Goal: Information Seeking & Learning: Learn about a topic

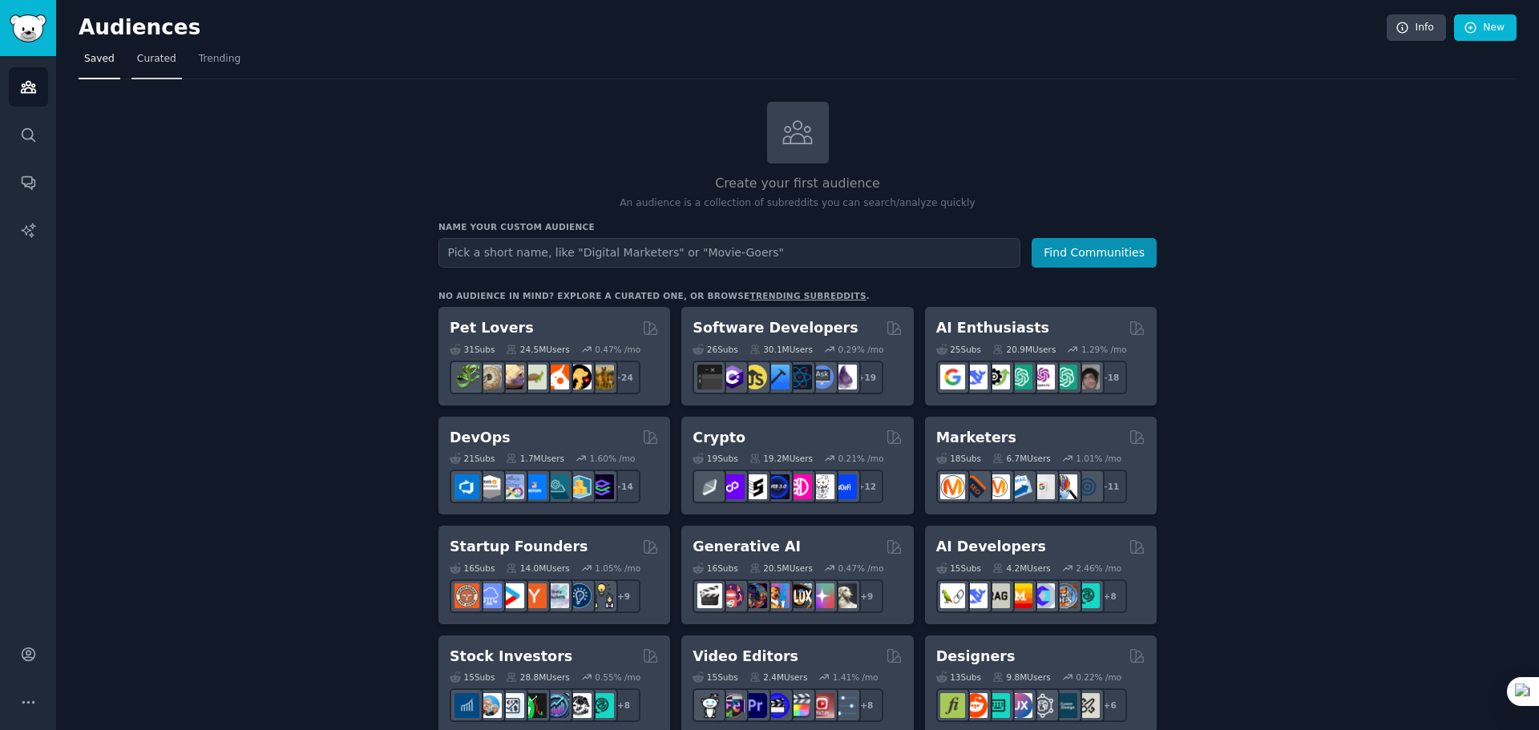
click at [161, 68] on link "Curated" at bounding box center [156, 62] width 50 height 33
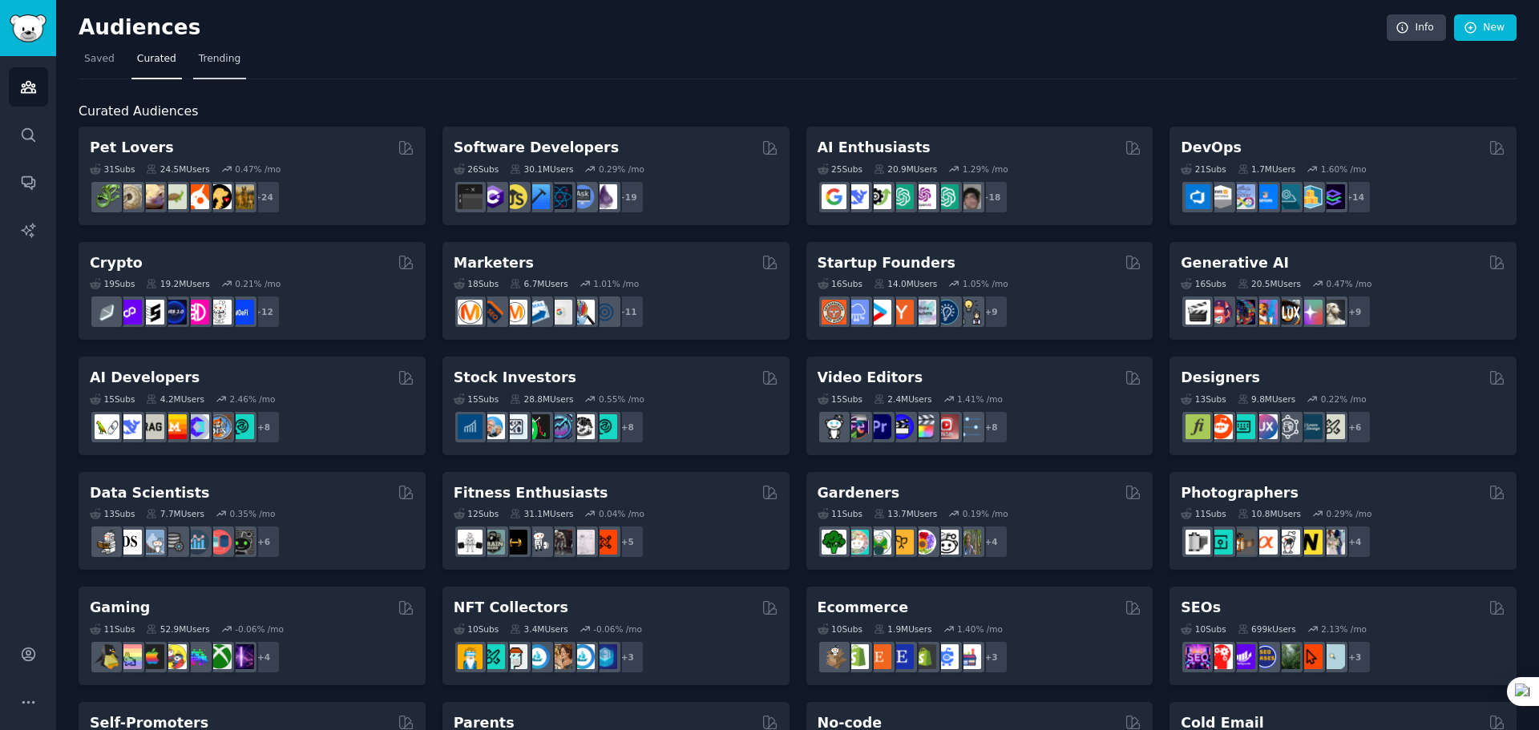
click at [216, 65] on span "Trending" at bounding box center [220, 59] width 42 height 14
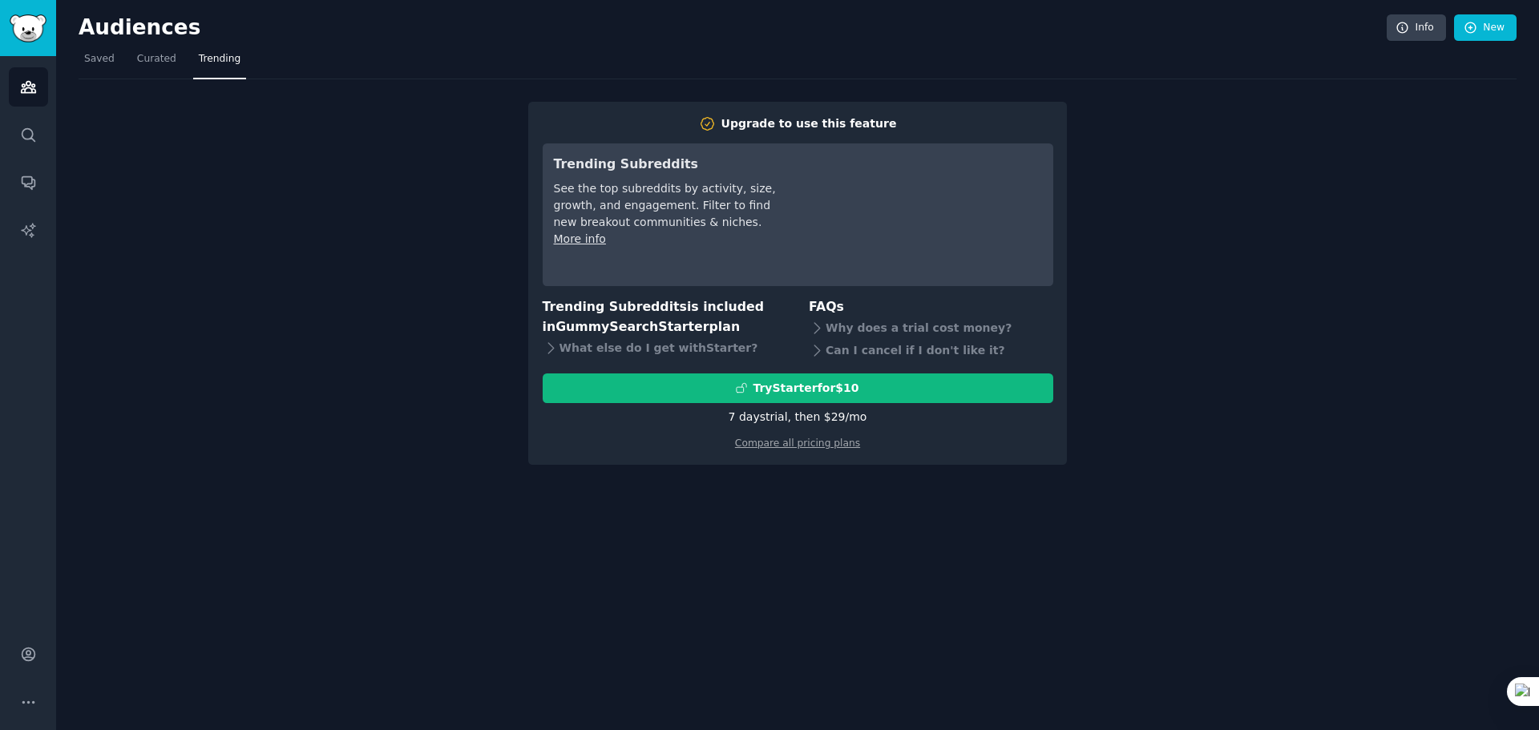
click at [789, 417] on div "7 days trial, then $ 29 /mo" at bounding box center [798, 417] width 139 height 17
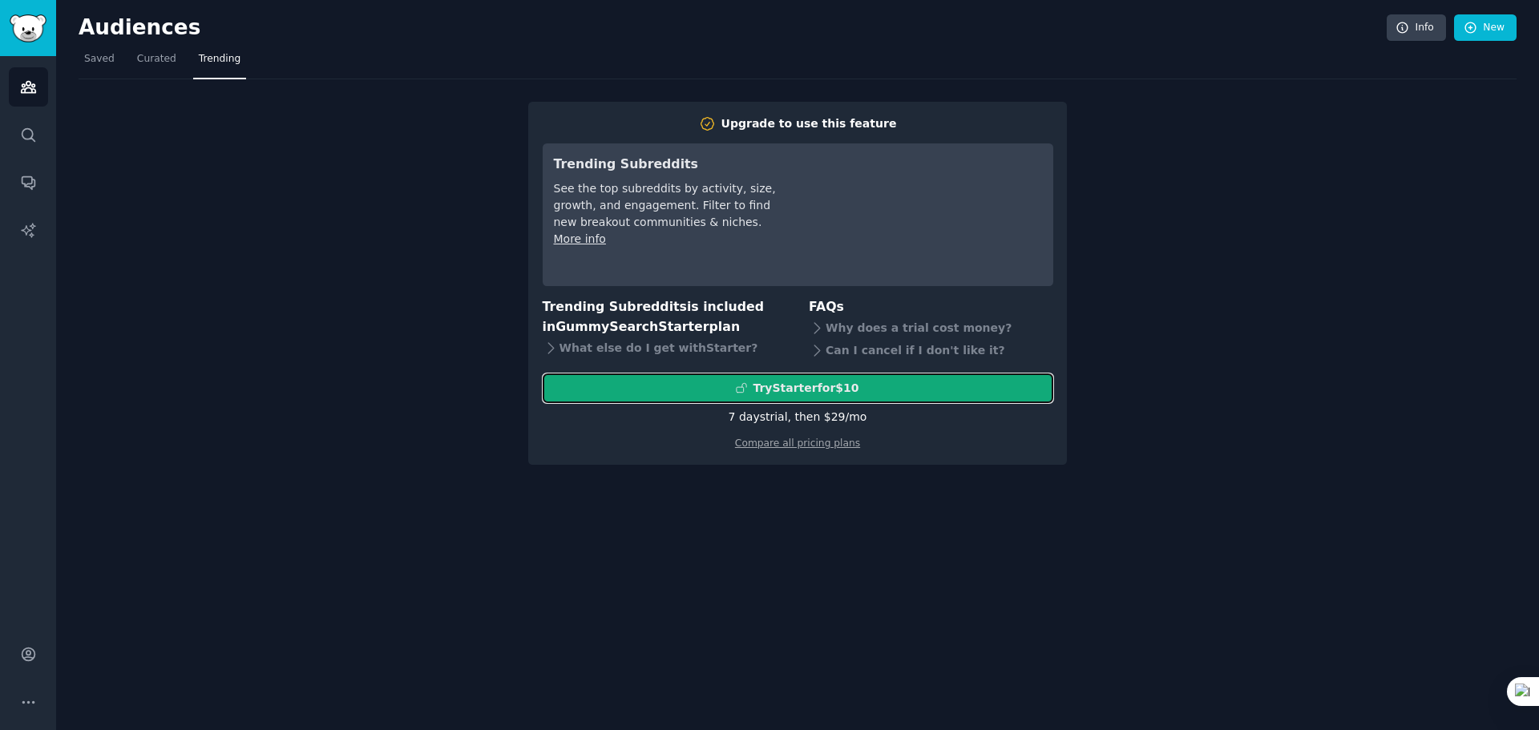
click at [794, 390] on div "Try Starter for $10" at bounding box center [806, 388] width 106 height 17
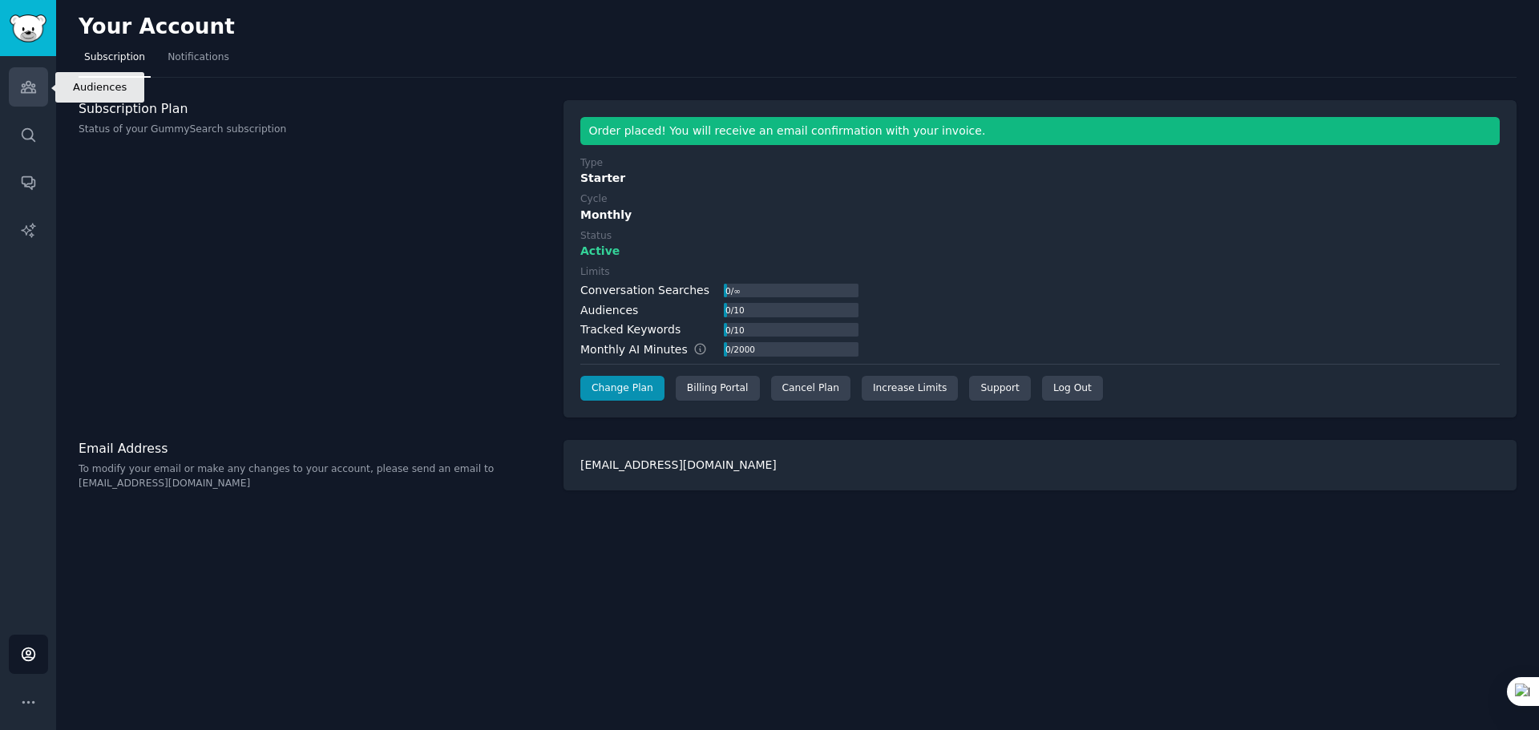
click at [26, 87] on icon "Sidebar" at bounding box center [28, 87] width 17 height 17
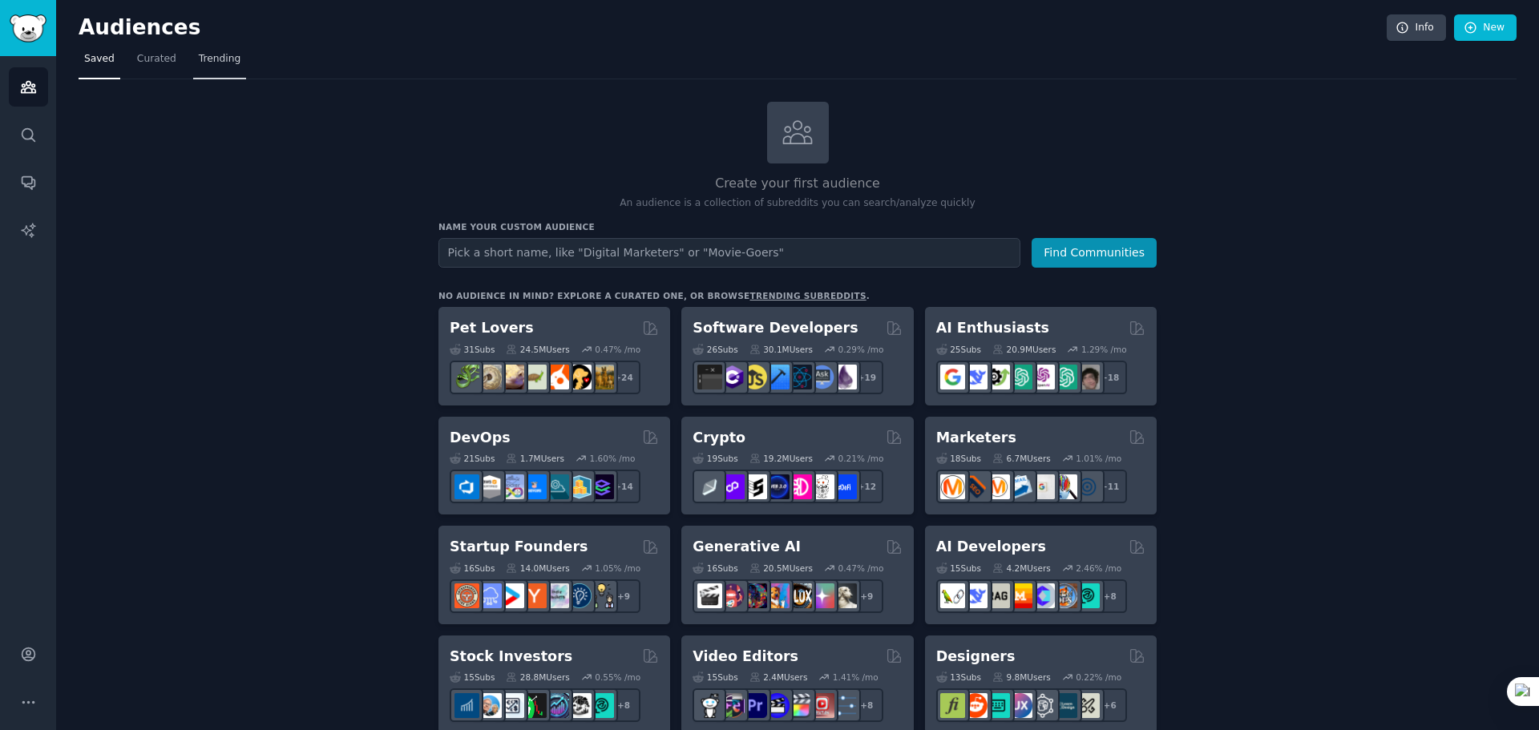
click at [206, 63] on span "Trending" at bounding box center [220, 59] width 42 height 14
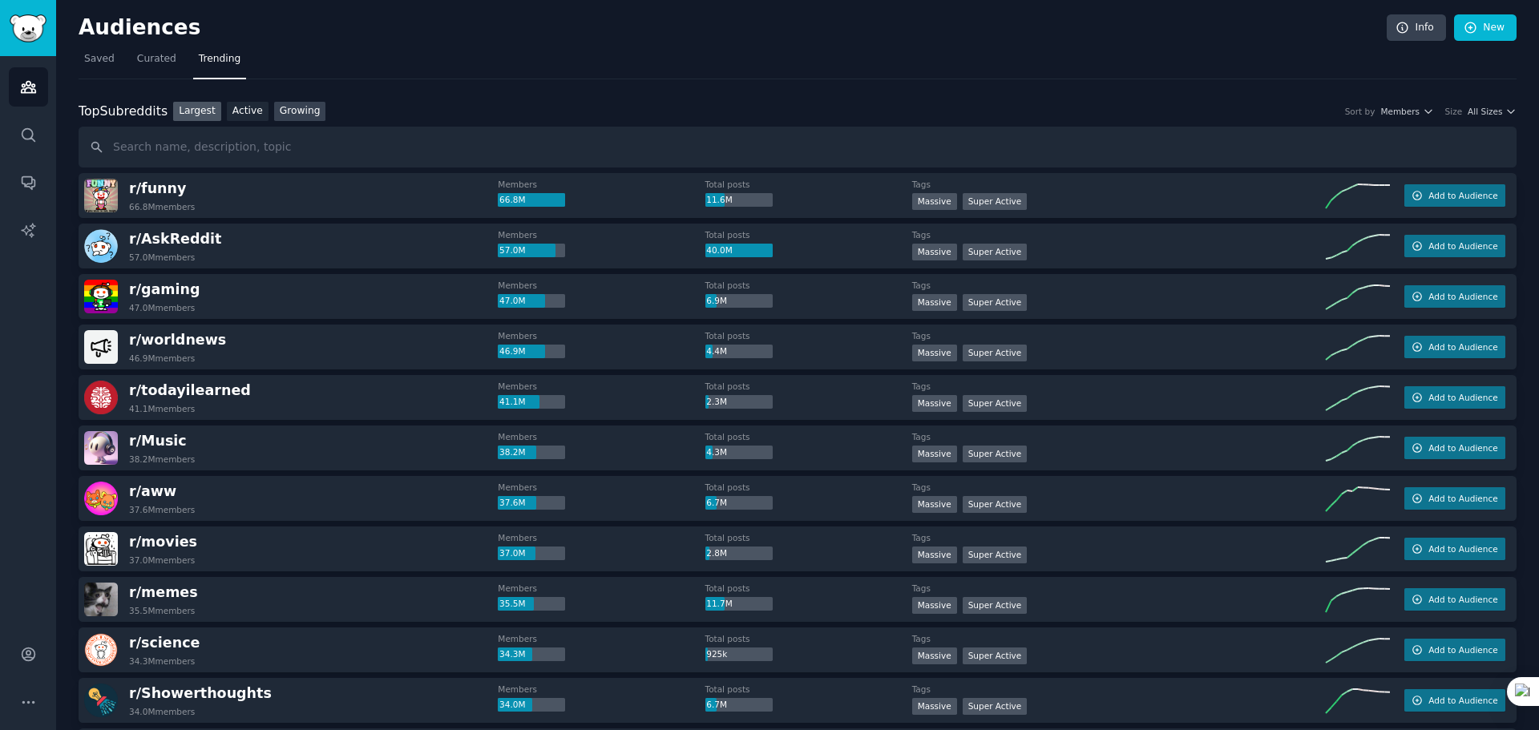
click at [301, 110] on link "Growing" at bounding box center [300, 112] width 52 height 20
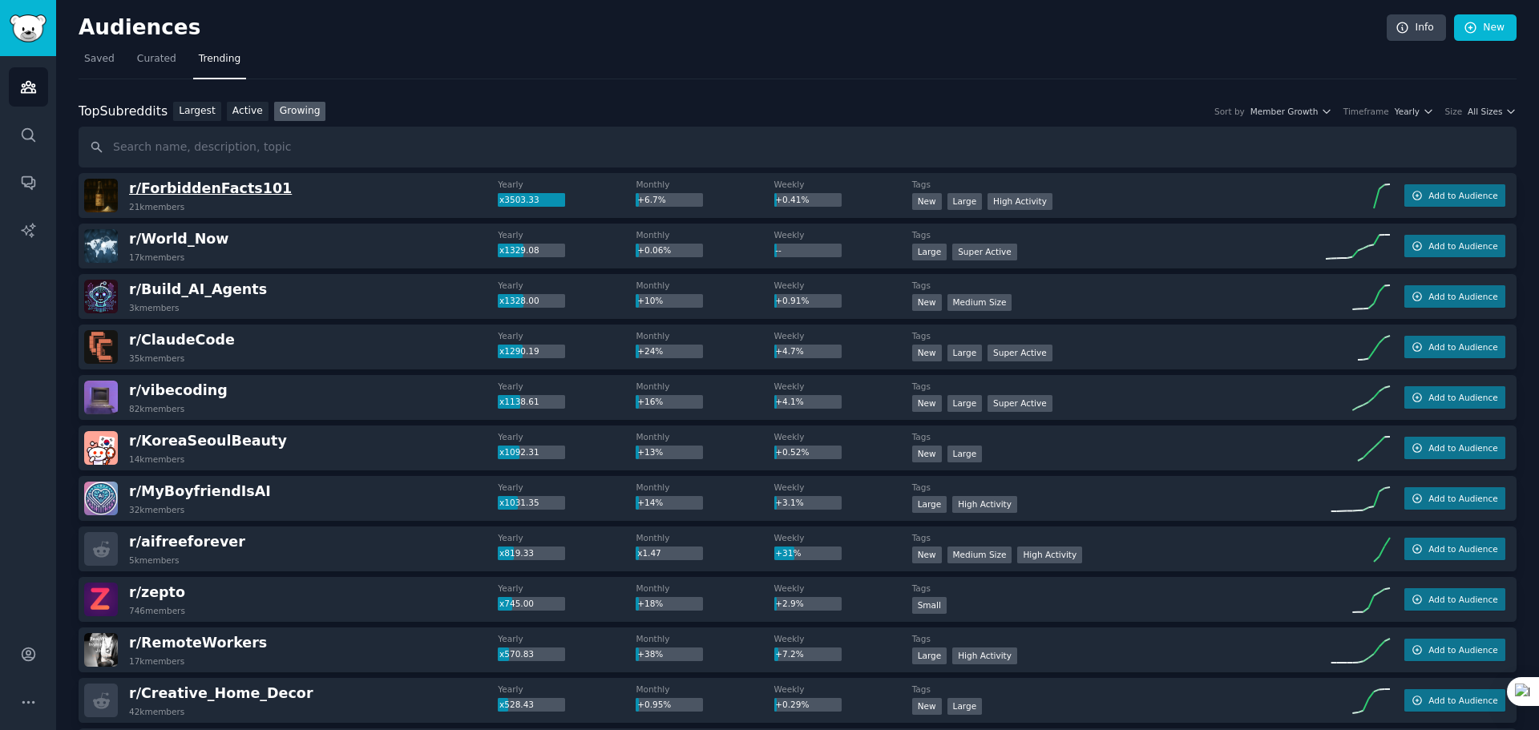
click at [173, 186] on span "r/ ForbiddenFacts101" at bounding box center [210, 188] width 163 height 16
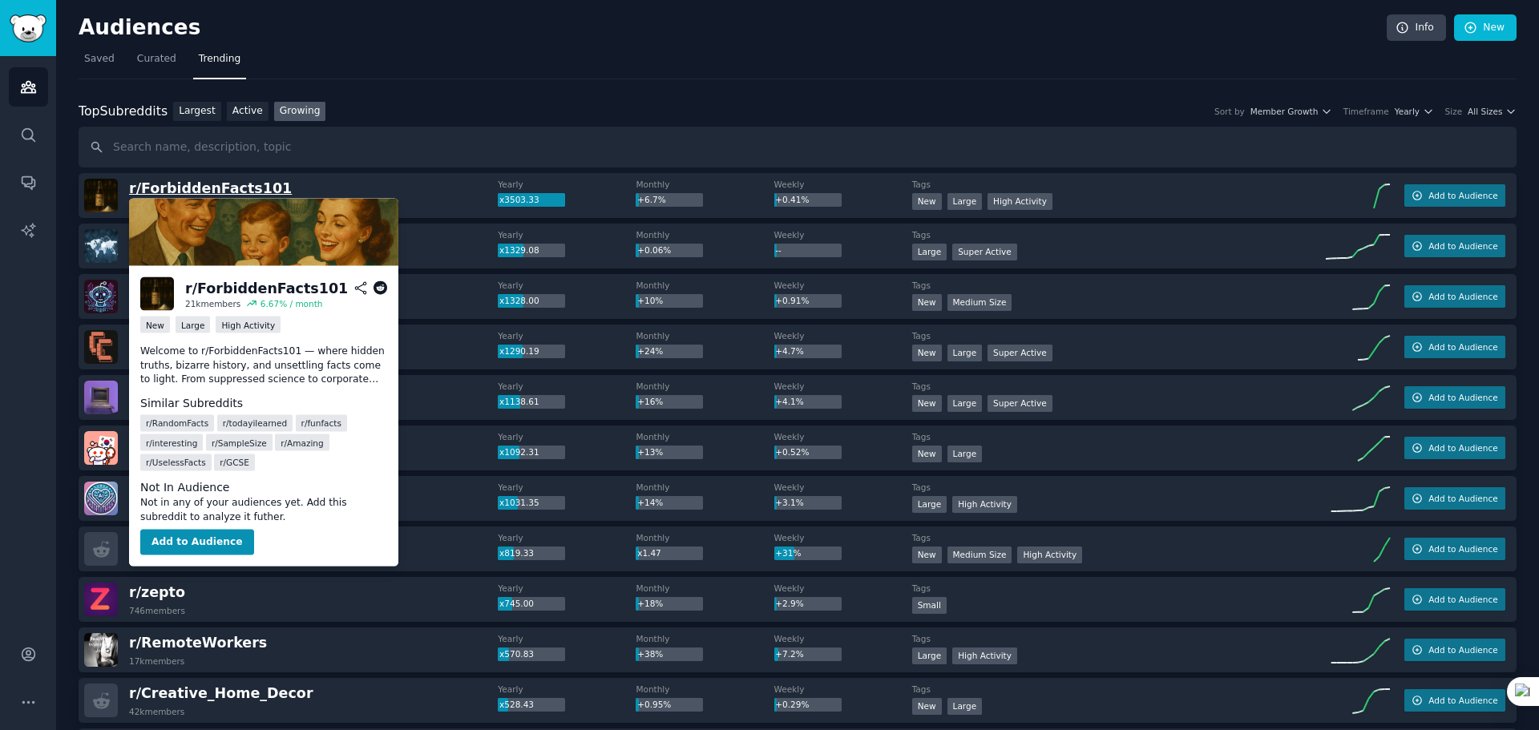
click at [216, 193] on span "r/ ForbiddenFacts101" at bounding box center [210, 188] width 163 height 16
click at [216, 356] on p "Welcome to r/ForbiddenFacts101 — where hidden truths, bizarre history, and unse…" at bounding box center [263, 366] width 247 height 42
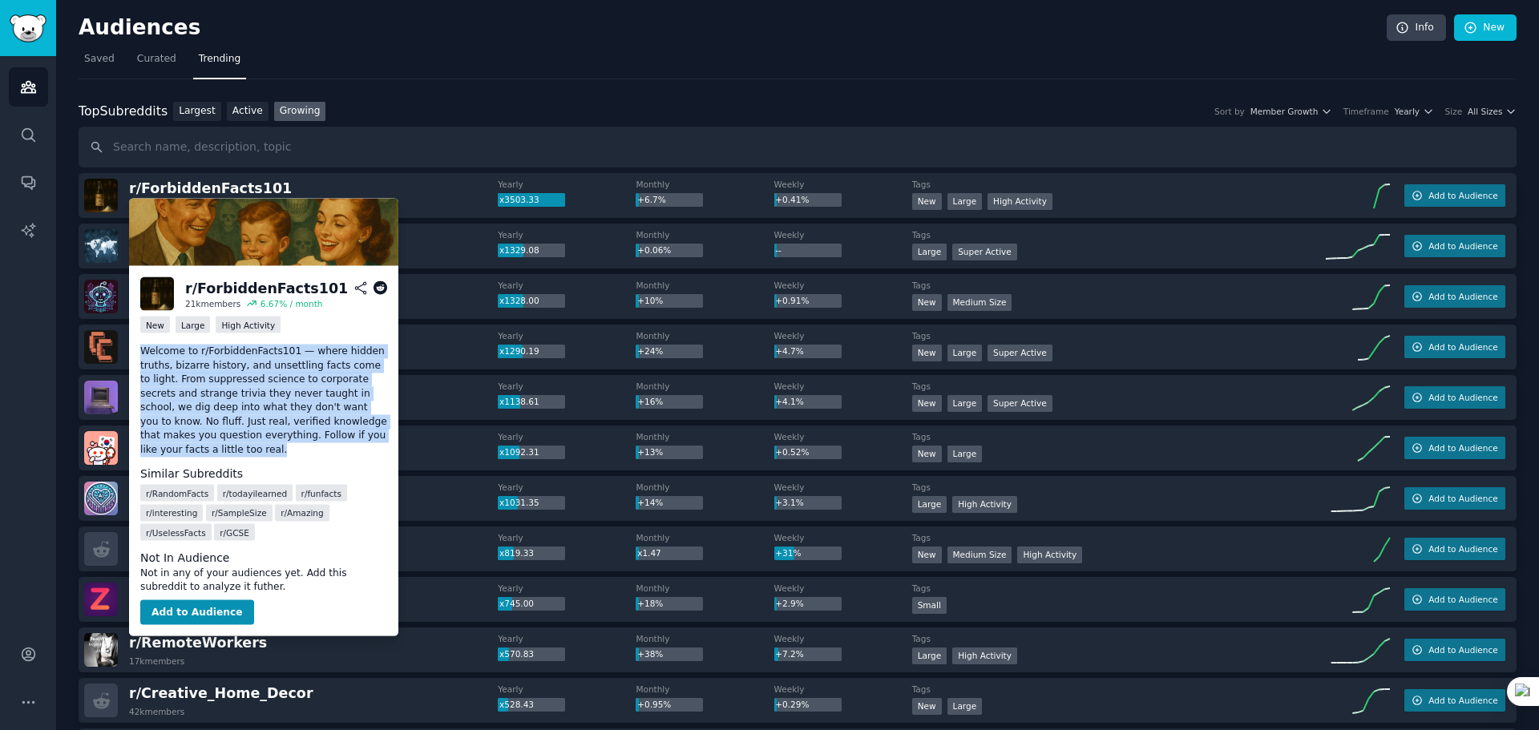
drag, startPoint x: 143, startPoint y: 349, endPoint x: 247, endPoint y: 442, distance: 139.6
click at [247, 442] on p "Welcome to r/ForbiddenFacts101 — where hidden truths, bizarre history, and unse…" at bounding box center [263, 401] width 247 height 112
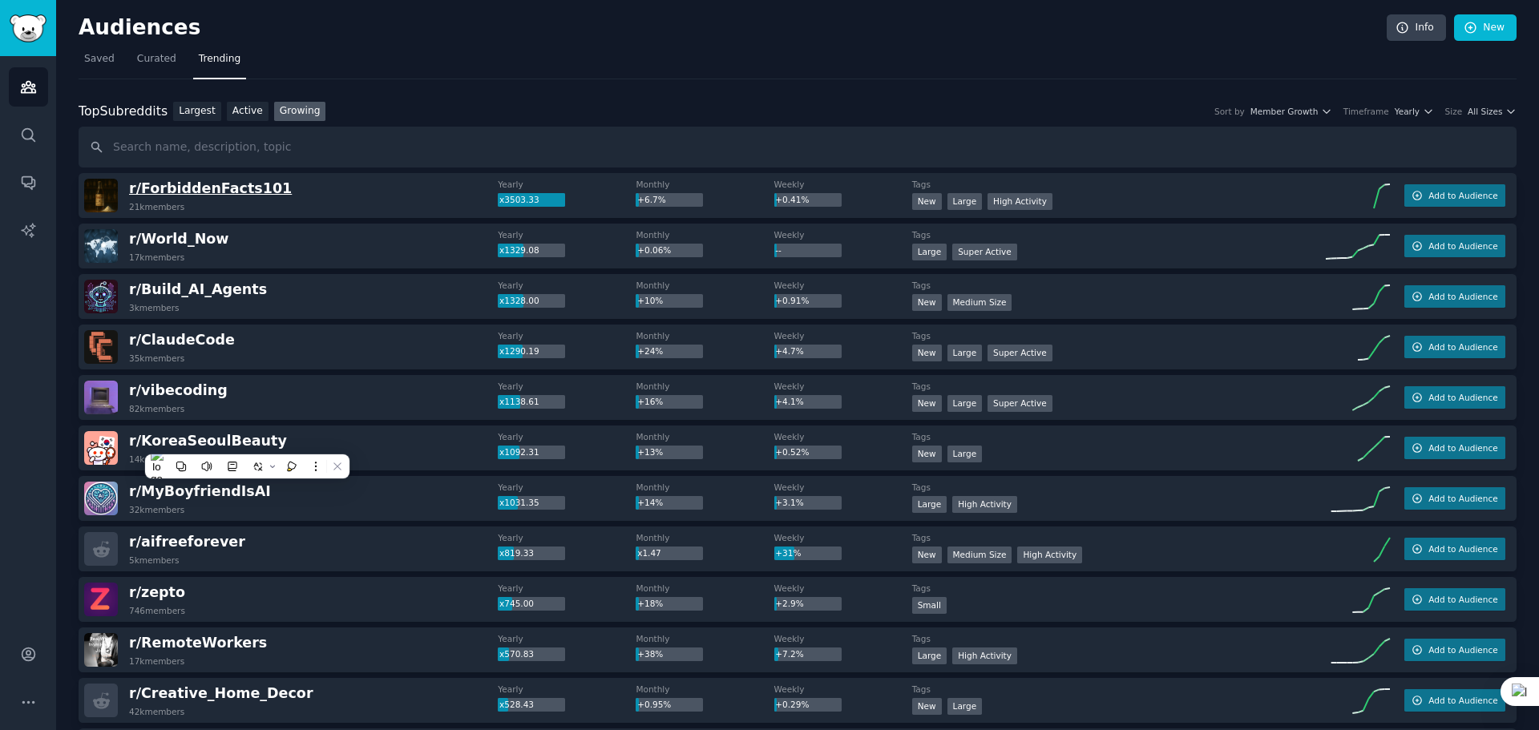
click at [182, 186] on span "r/ ForbiddenFacts101" at bounding box center [210, 188] width 163 height 16
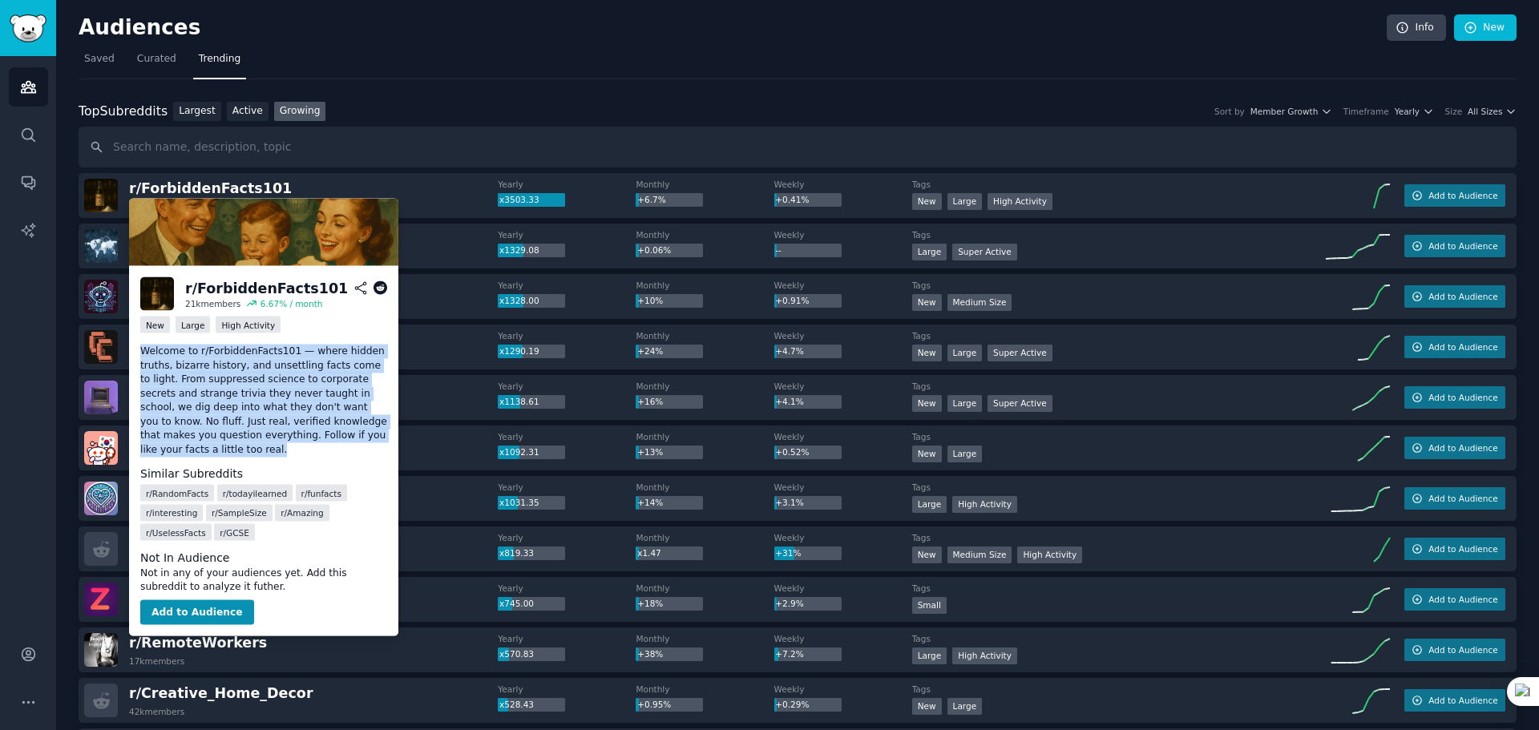
drag, startPoint x: 204, startPoint y: 453, endPoint x: 135, endPoint y: 354, distance: 119.8
click at [135, 354] on div "r/ ForbiddenFacts101 21k members 6.67 % / month New Large High Activity Welcome…" at bounding box center [263, 451] width 269 height 370
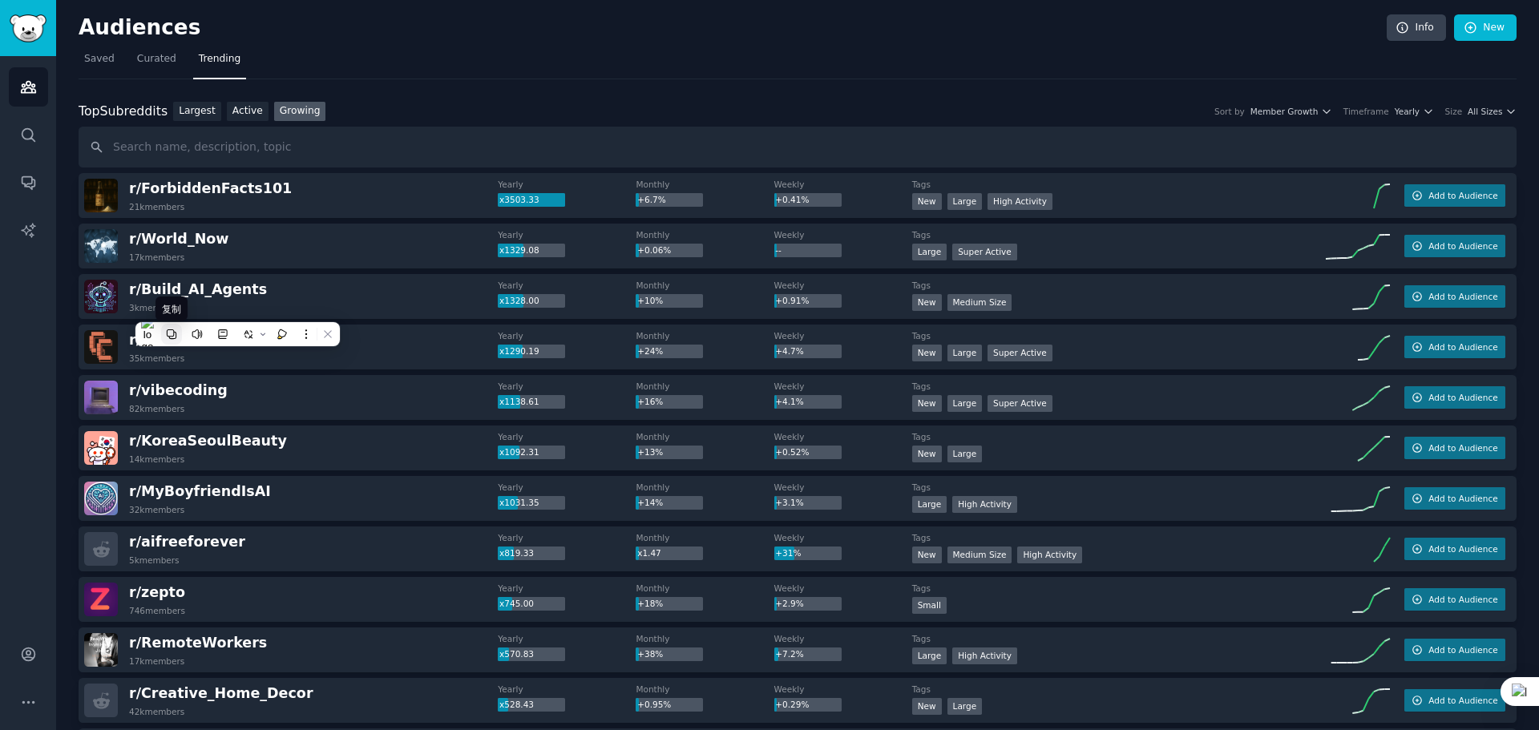
click at [167, 337] on icon at bounding box center [171, 334] width 11 height 11
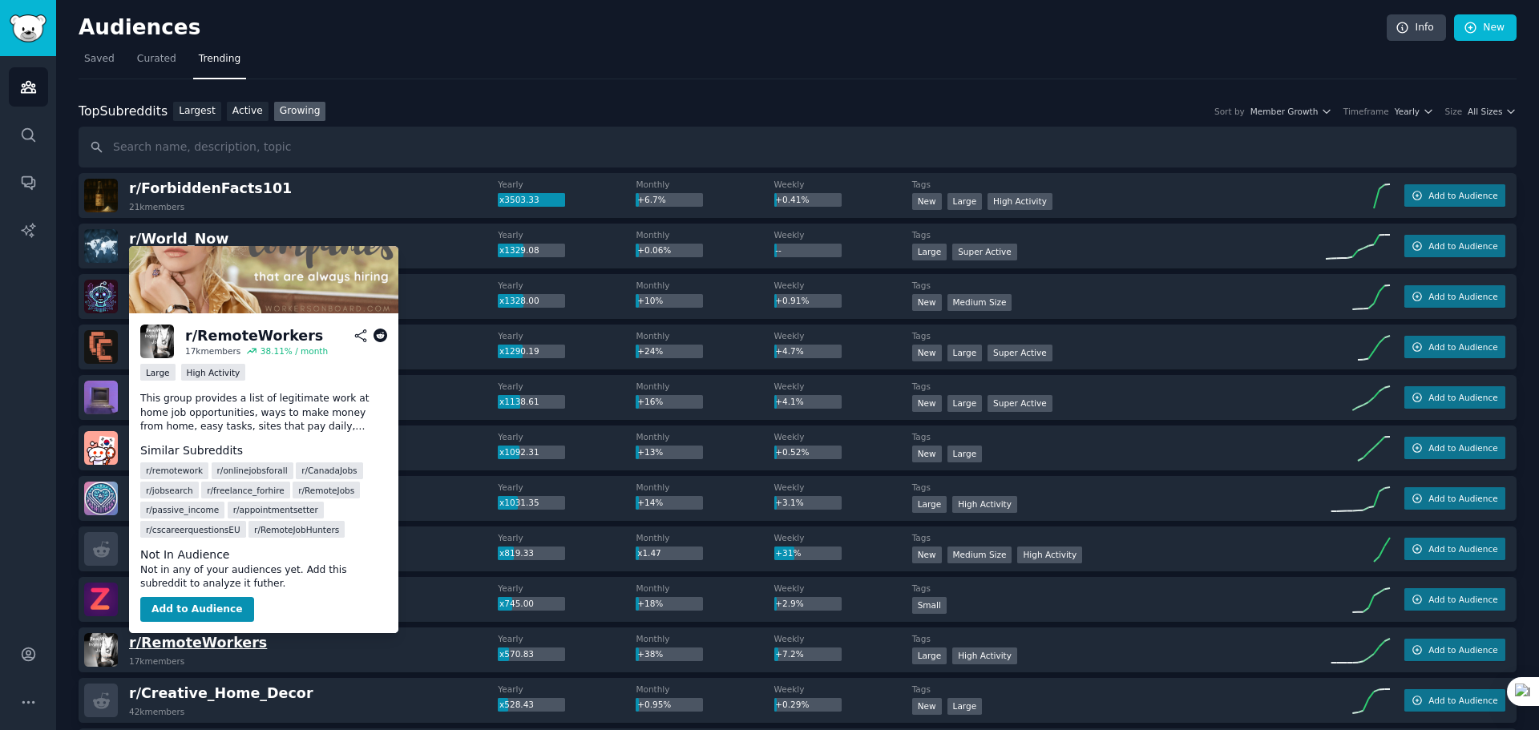
click at [180, 636] on span "r/ RemoteWorkers" at bounding box center [198, 643] width 138 height 16
click at [183, 642] on span "r/ RemoteWorkers" at bounding box center [198, 643] width 138 height 16
click at [379, 338] on icon at bounding box center [380, 336] width 14 height 14
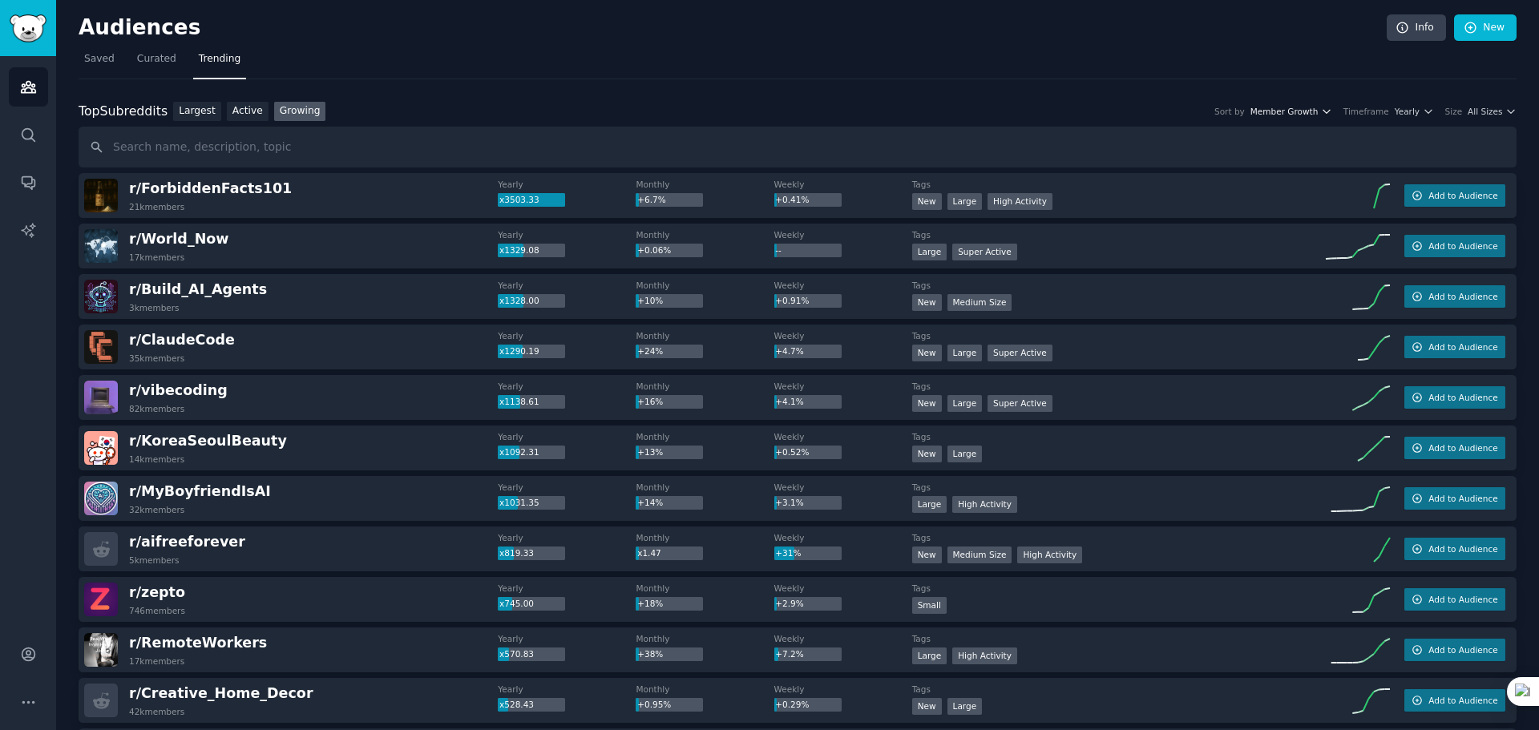
click at [1298, 116] on span "Member Growth" at bounding box center [1284, 111] width 68 height 11
click at [1468, 110] on span "All Sizes" at bounding box center [1485, 111] width 34 height 11
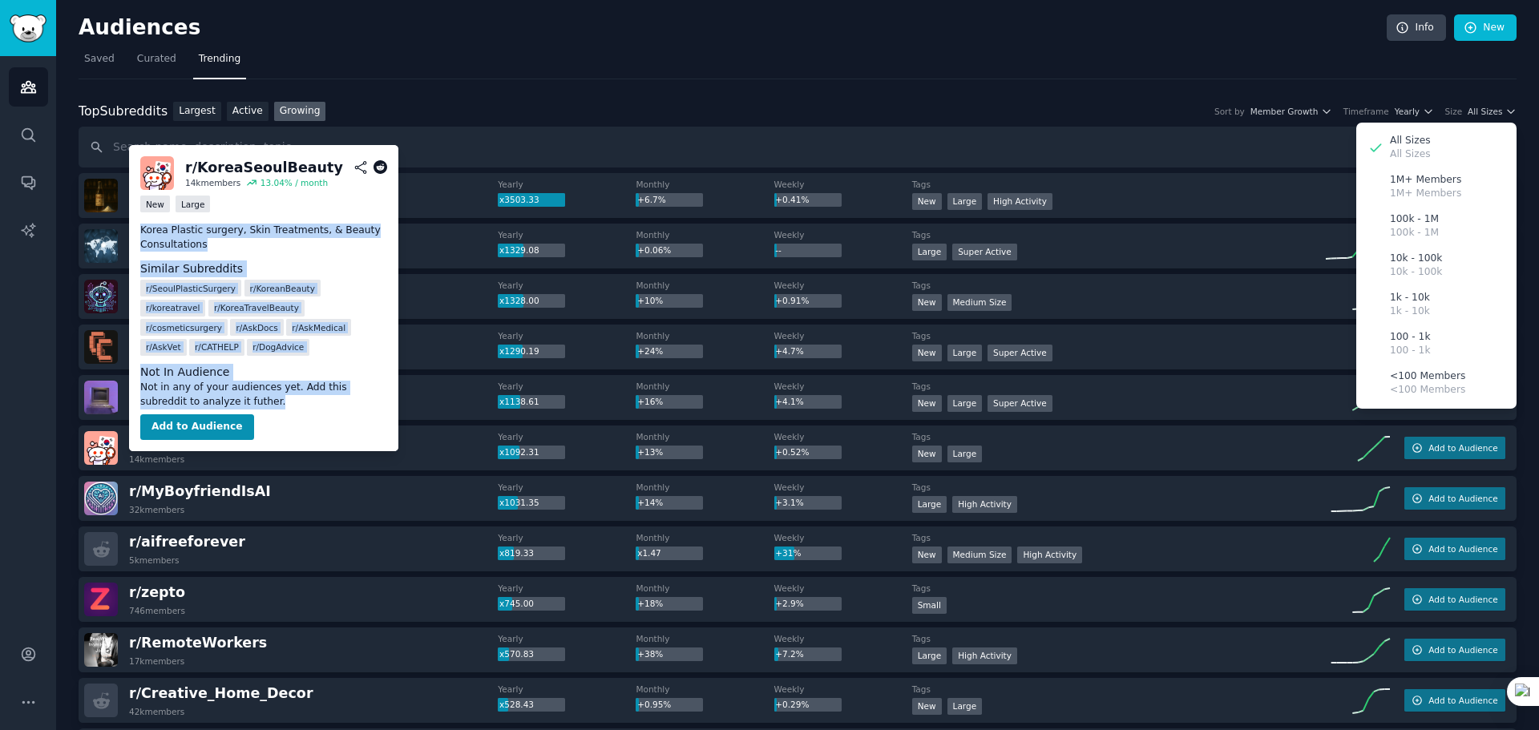
drag, startPoint x: 139, startPoint y: 226, endPoint x: 264, endPoint y: 377, distance: 196.3
click at [264, 377] on div "r/ KoreaSeoulBeauty 14k members 13.04 % / month New Large Korea Plastic surgery…" at bounding box center [263, 298] width 269 height 306
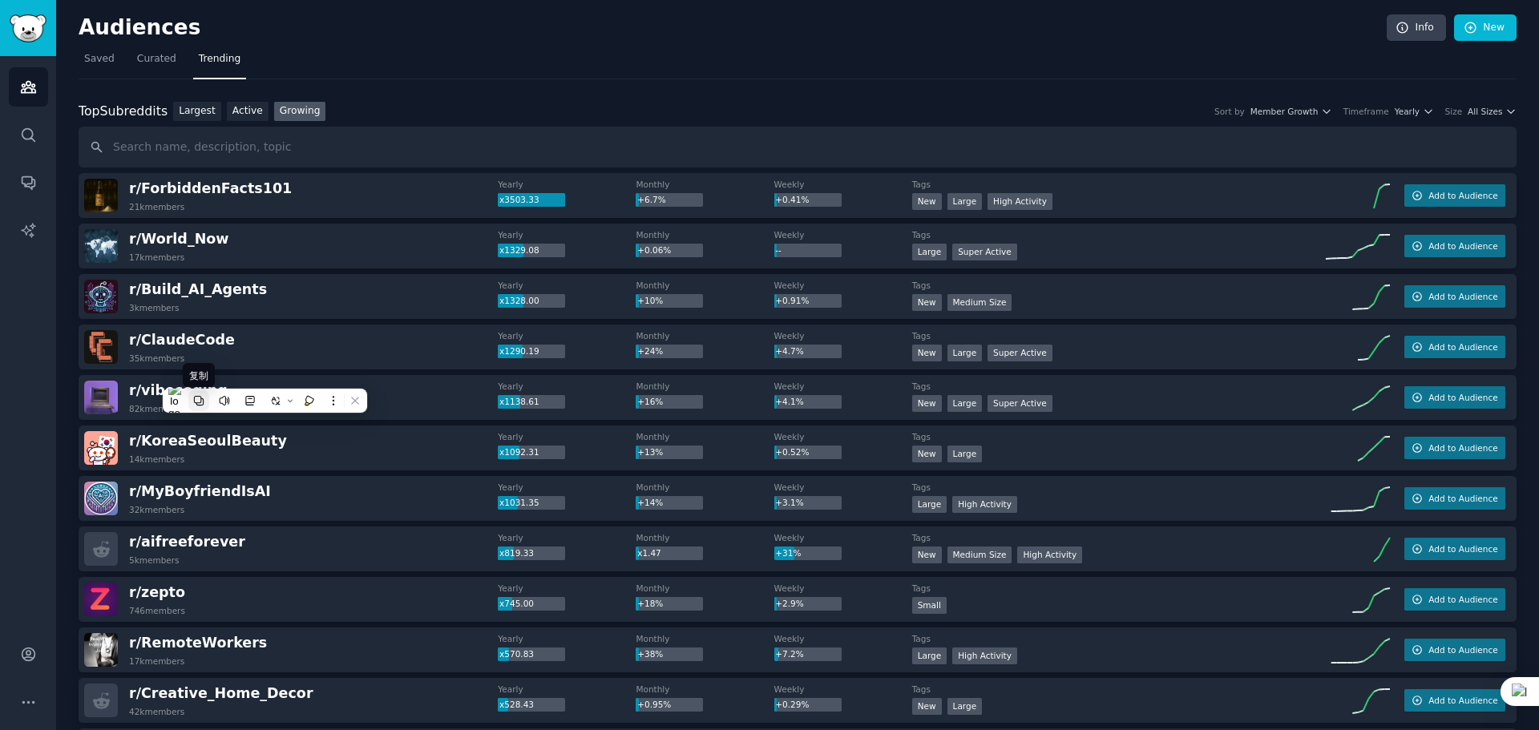
click at [191, 400] on button at bounding box center [198, 400] width 21 height 21
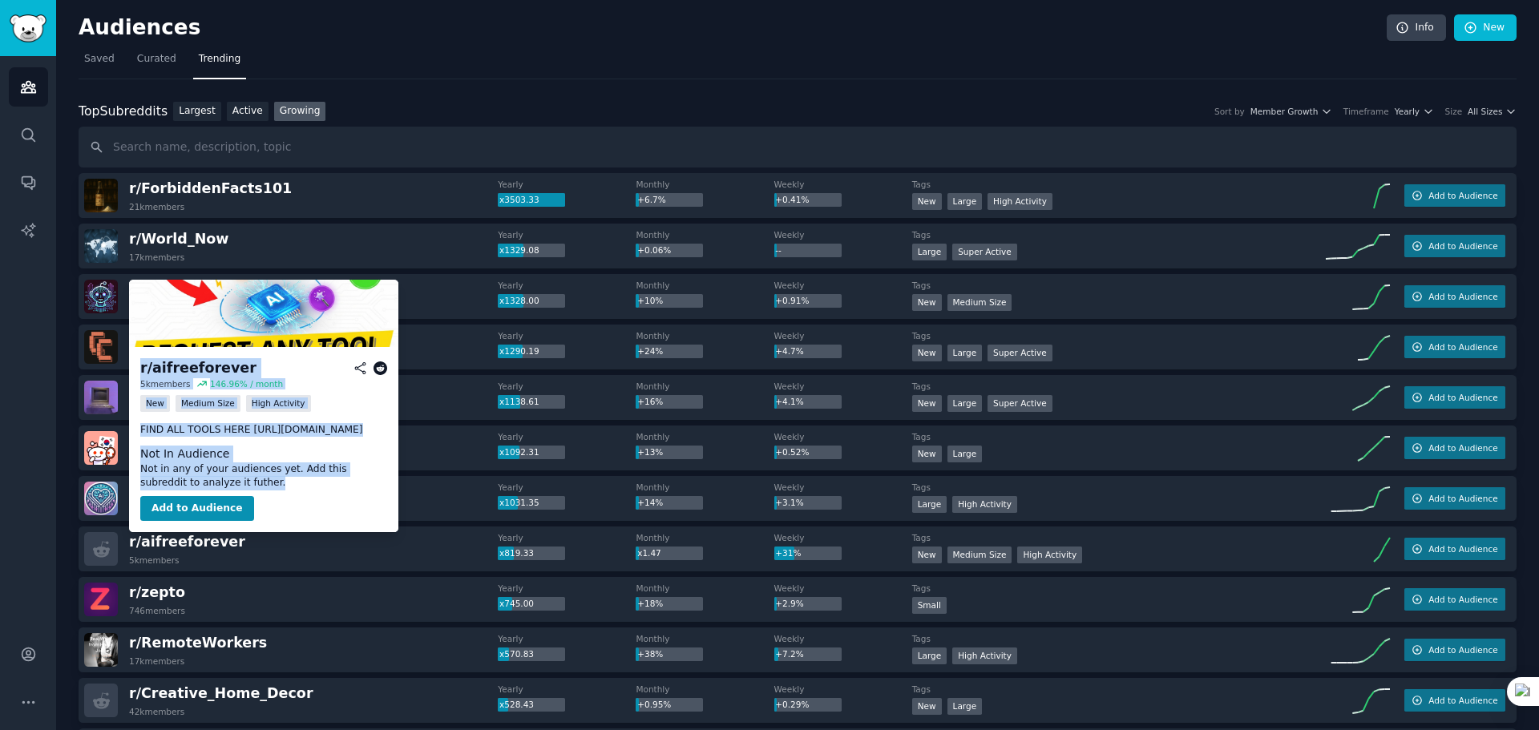
copy div "r/ aifreeforever 5k members 146.96 % / month New Medium Size High Activity FIND…"
drag, startPoint x: 232, startPoint y: 481, endPoint x: 139, endPoint y: 366, distance: 147.1
click at [139, 366] on div "r/ aifreeforever 5k members 146.96 % / month New Medium Size High Activity FIND…" at bounding box center [263, 439] width 269 height 185
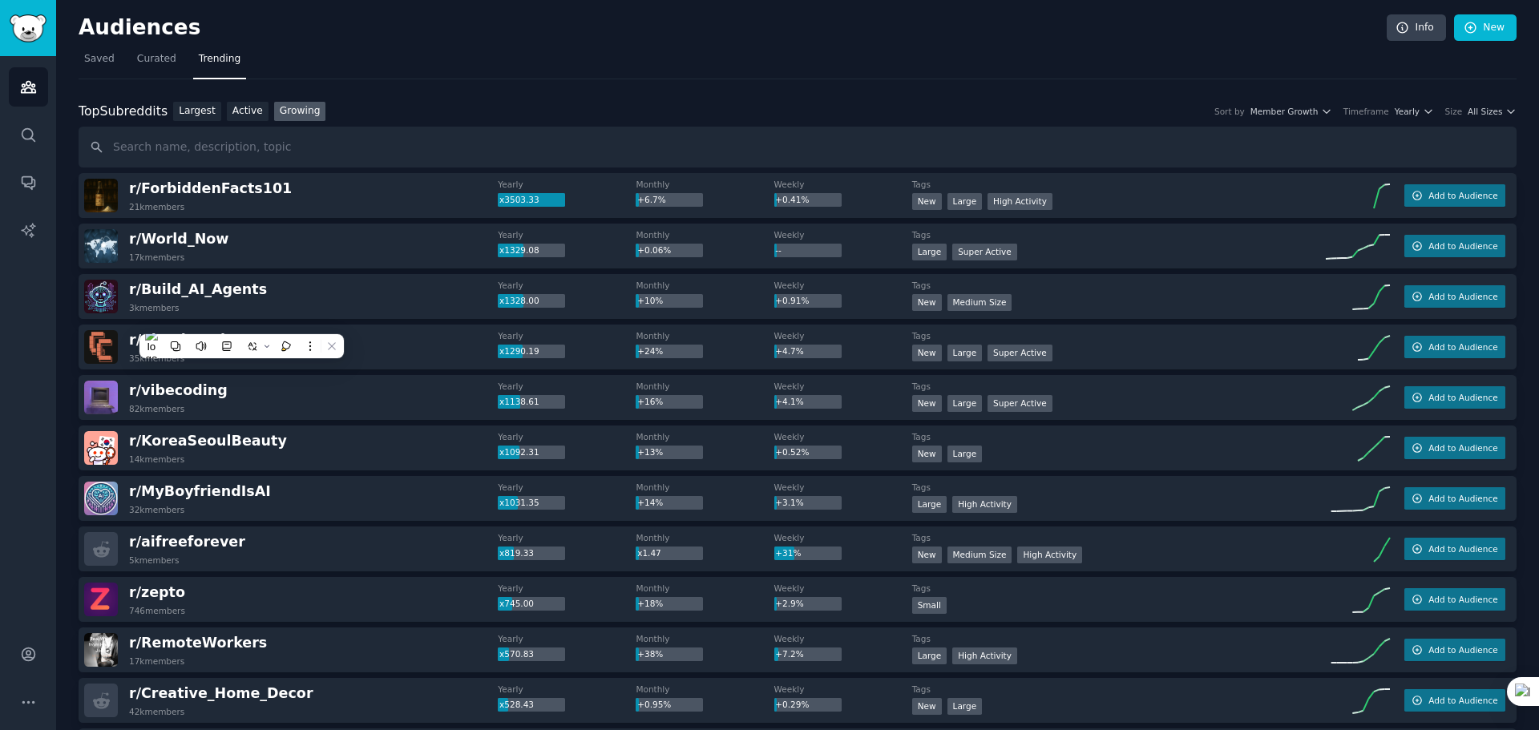
click at [436, 76] on nav "Saved Curated Trending" at bounding box center [798, 62] width 1438 height 33
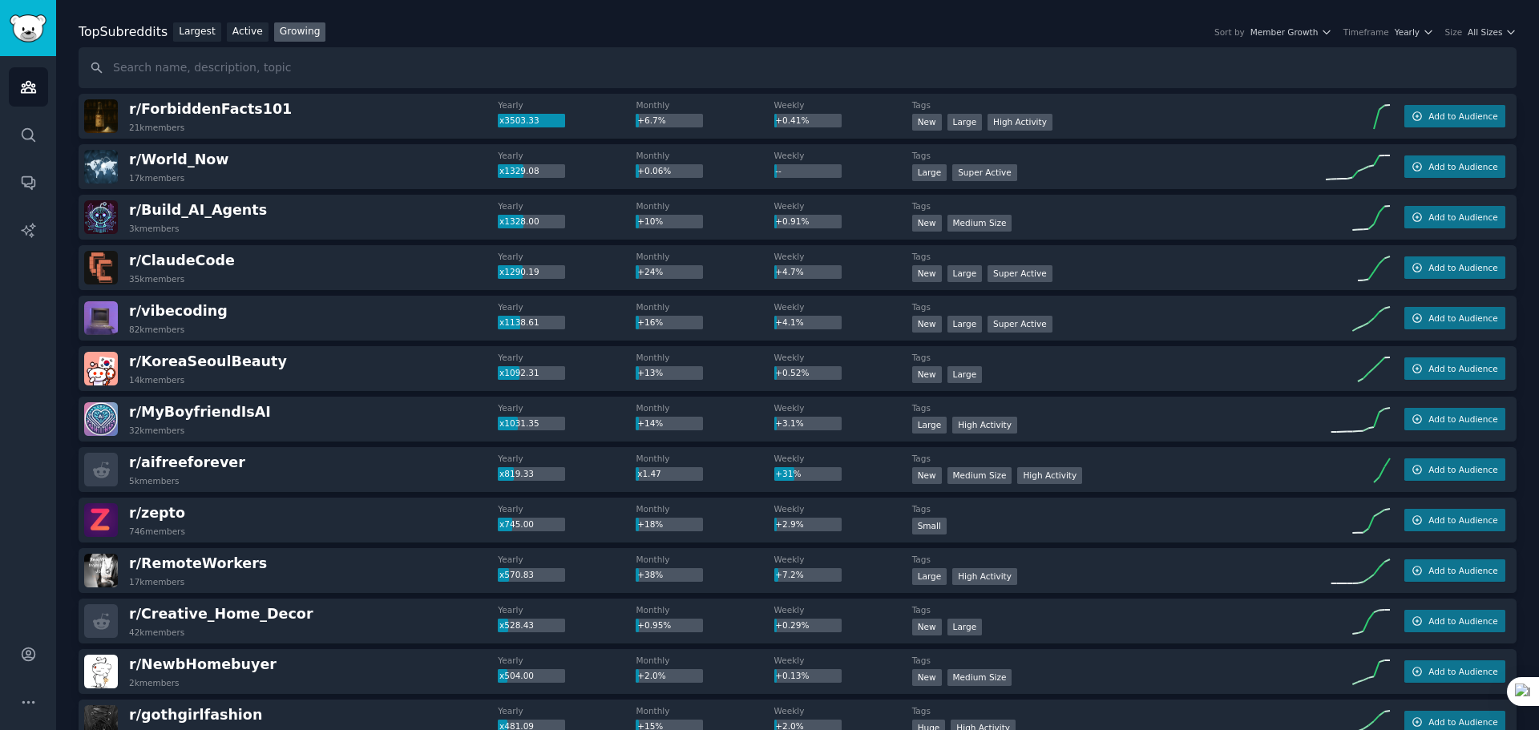
scroll to position [80, 0]
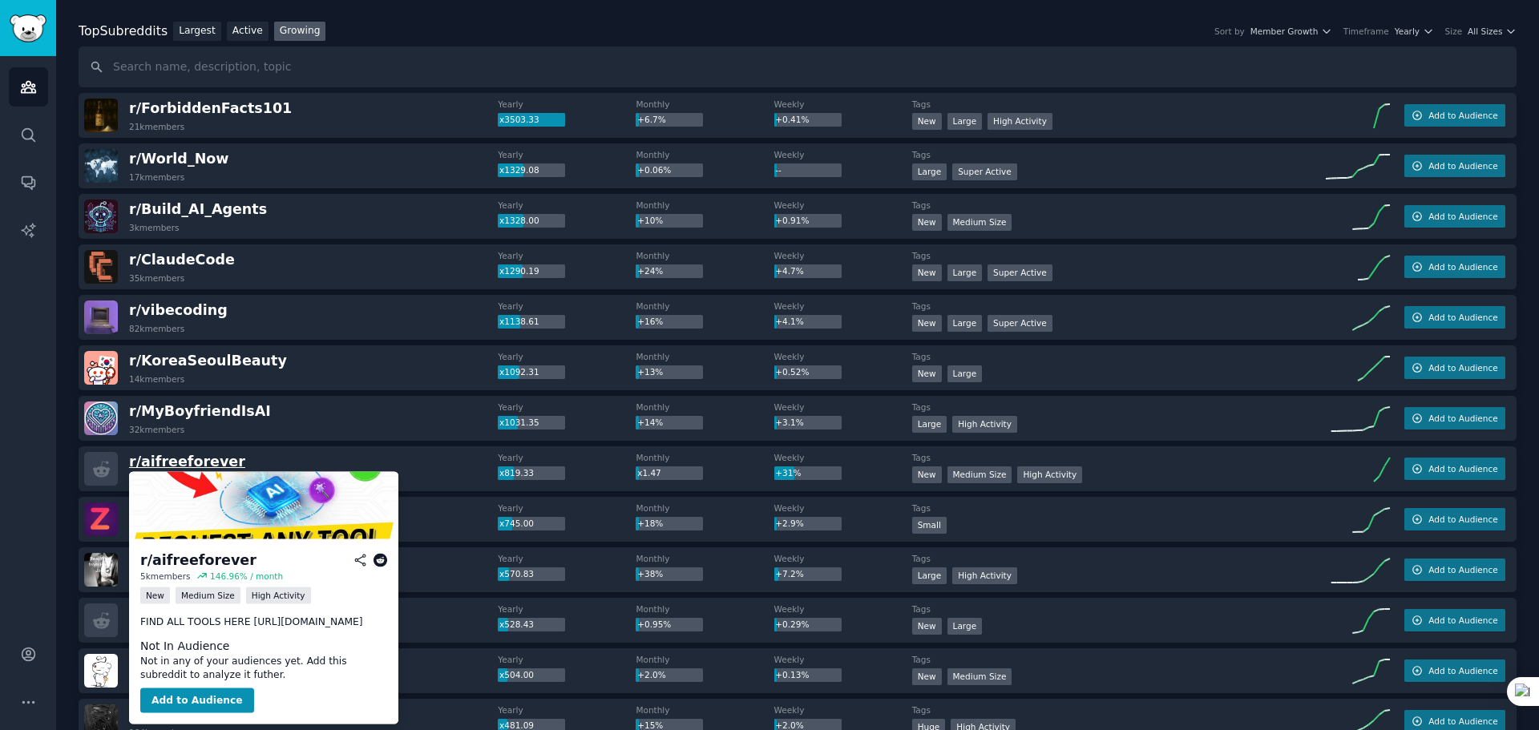
click at [193, 459] on span "r/ aifreeforever" at bounding box center [187, 462] width 116 height 16
click at [376, 558] on icon at bounding box center [380, 560] width 14 height 14
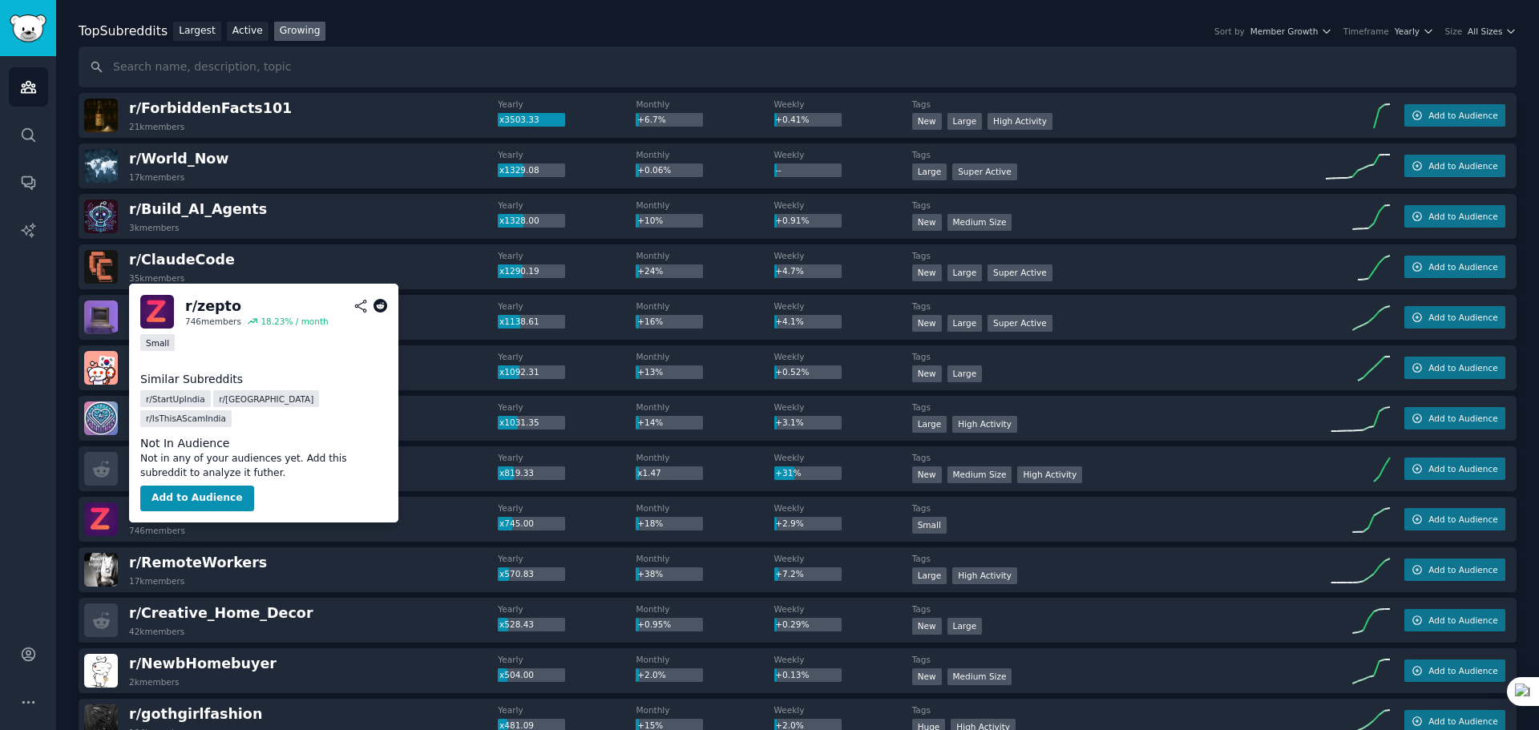
click at [378, 308] on icon at bounding box center [380, 306] width 14 height 14
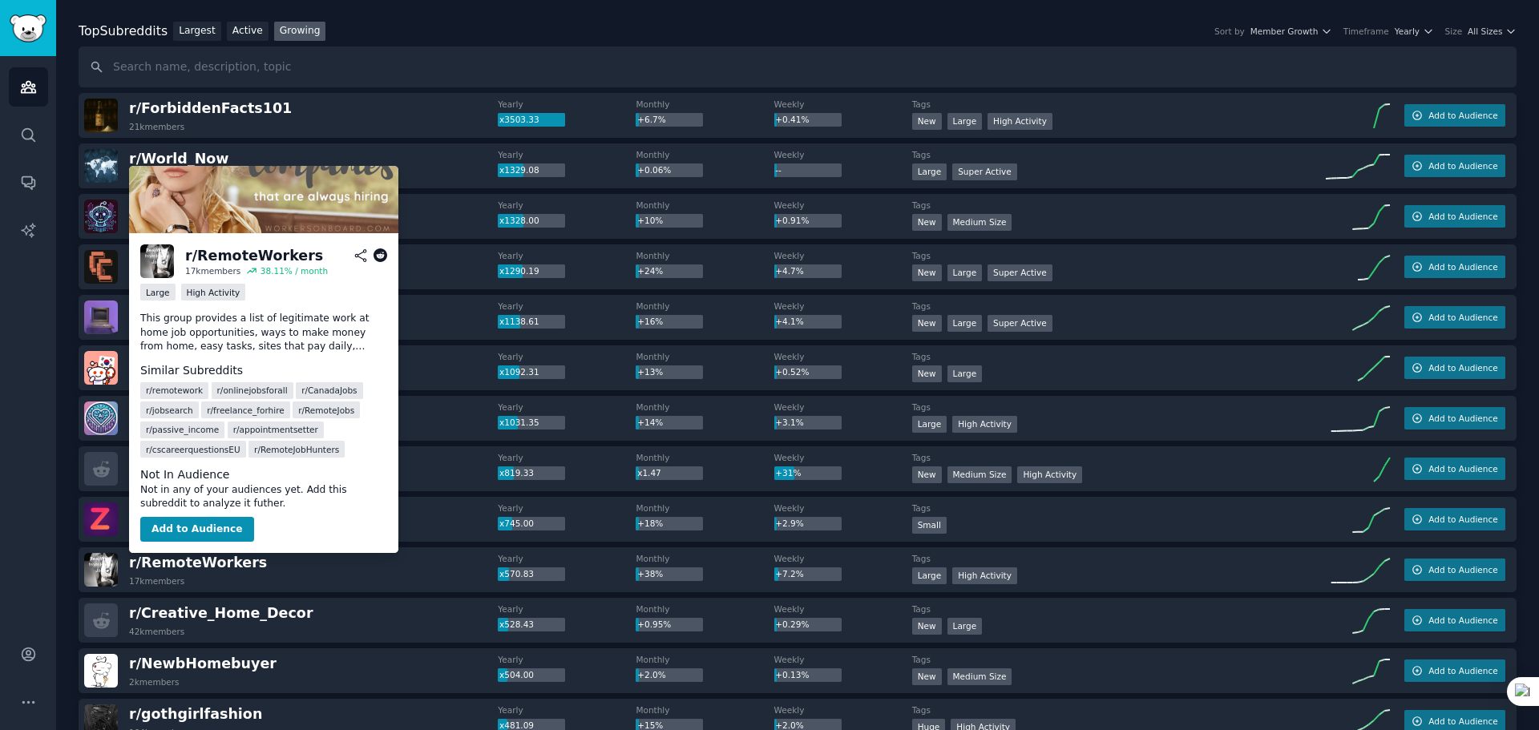
click at [378, 250] on icon at bounding box center [380, 255] width 14 height 14
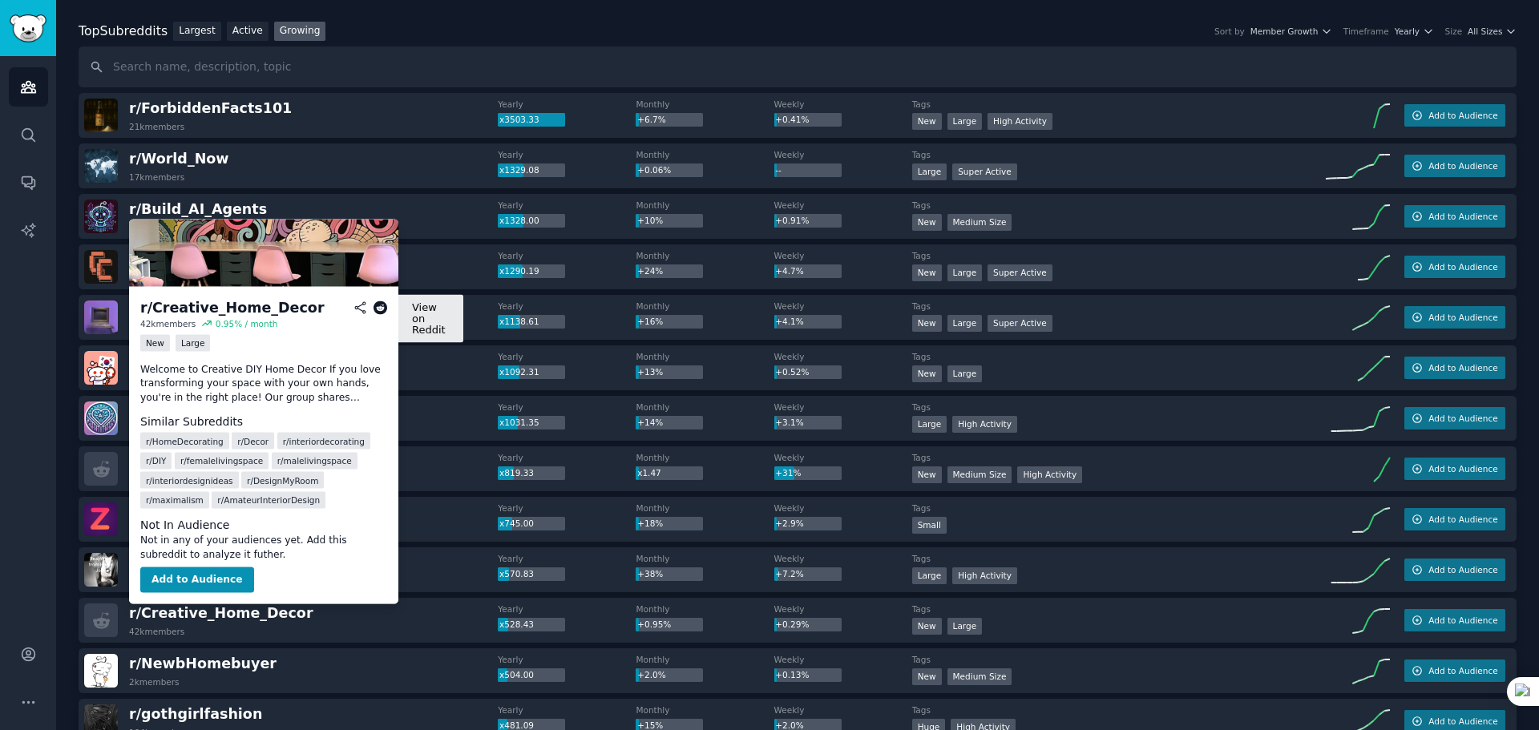
click at [381, 306] on icon at bounding box center [380, 308] width 14 height 14
